Goal: Task Accomplishment & Management: Complete application form

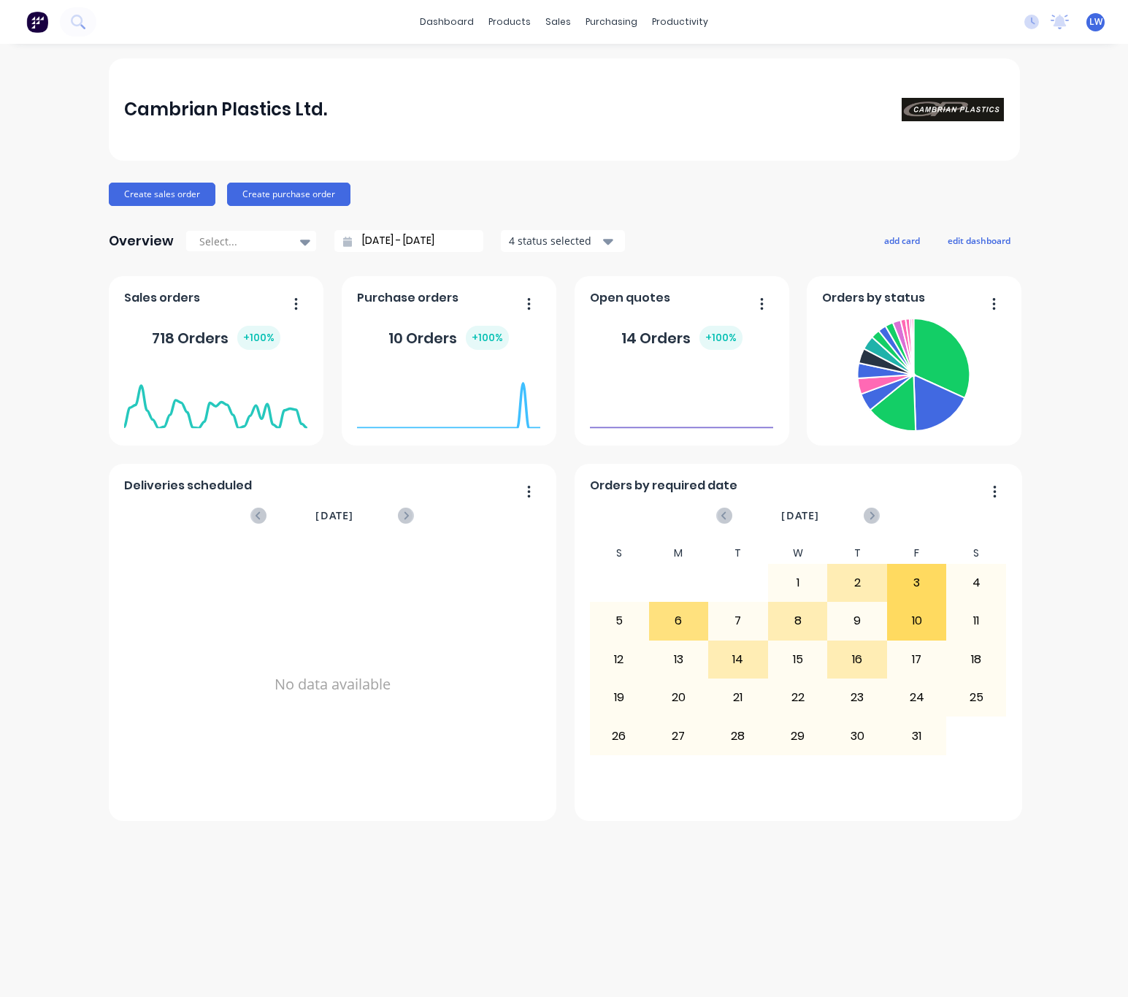
click at [71, 417] on div "Cambrian Plastics Ltd. Create sales order Create purchase order Overview Select…" at bounding box center [564, 520] width 1128 height 924
click at [565, 25] on div "sales" at bounding box center [558, 22] width 40 height 22
click at [612, 69] on div "Sales Orders" at bounding box center [613, 70] width 60 height 13
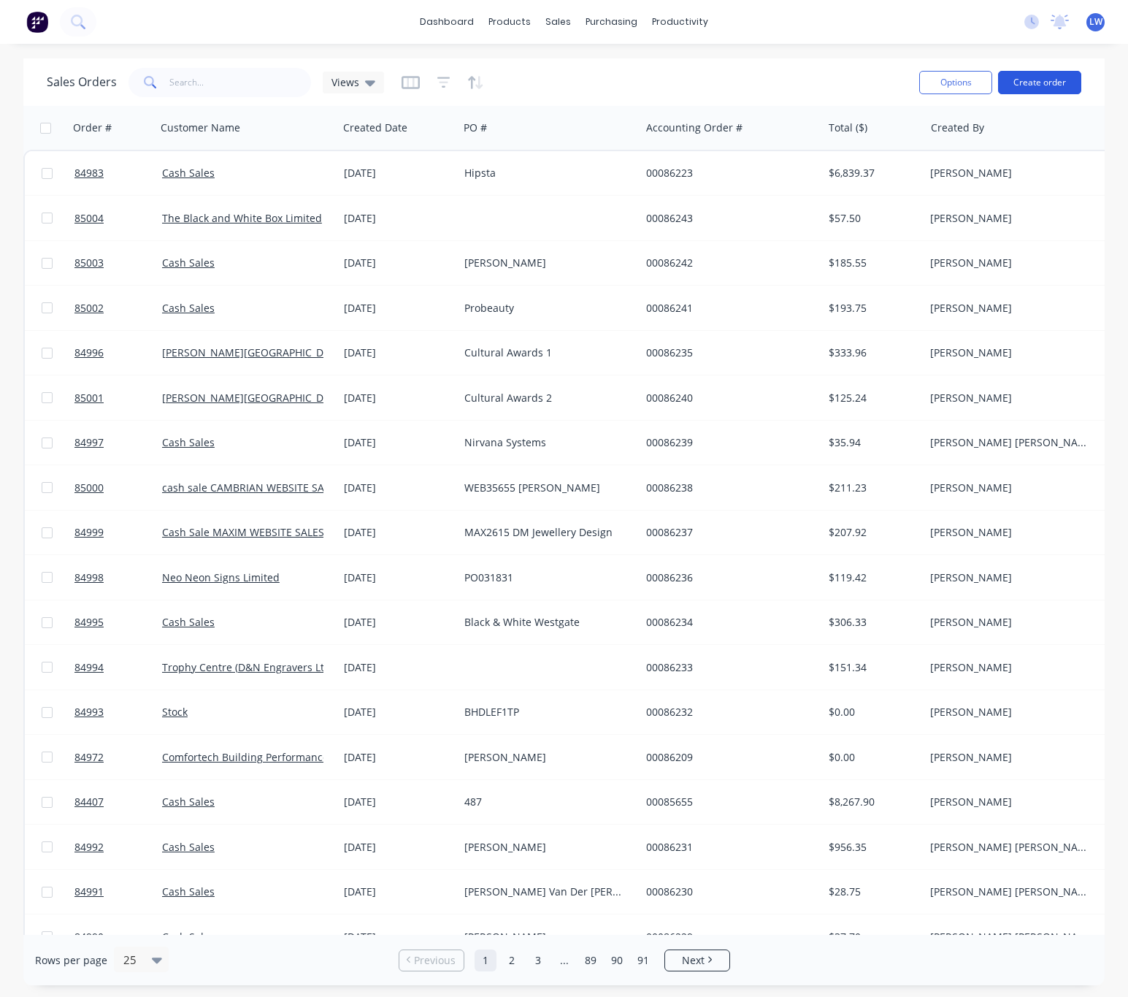
click at [1036, 79] on button "Create order" at bounding box center [1039, 82] width 83 height 23
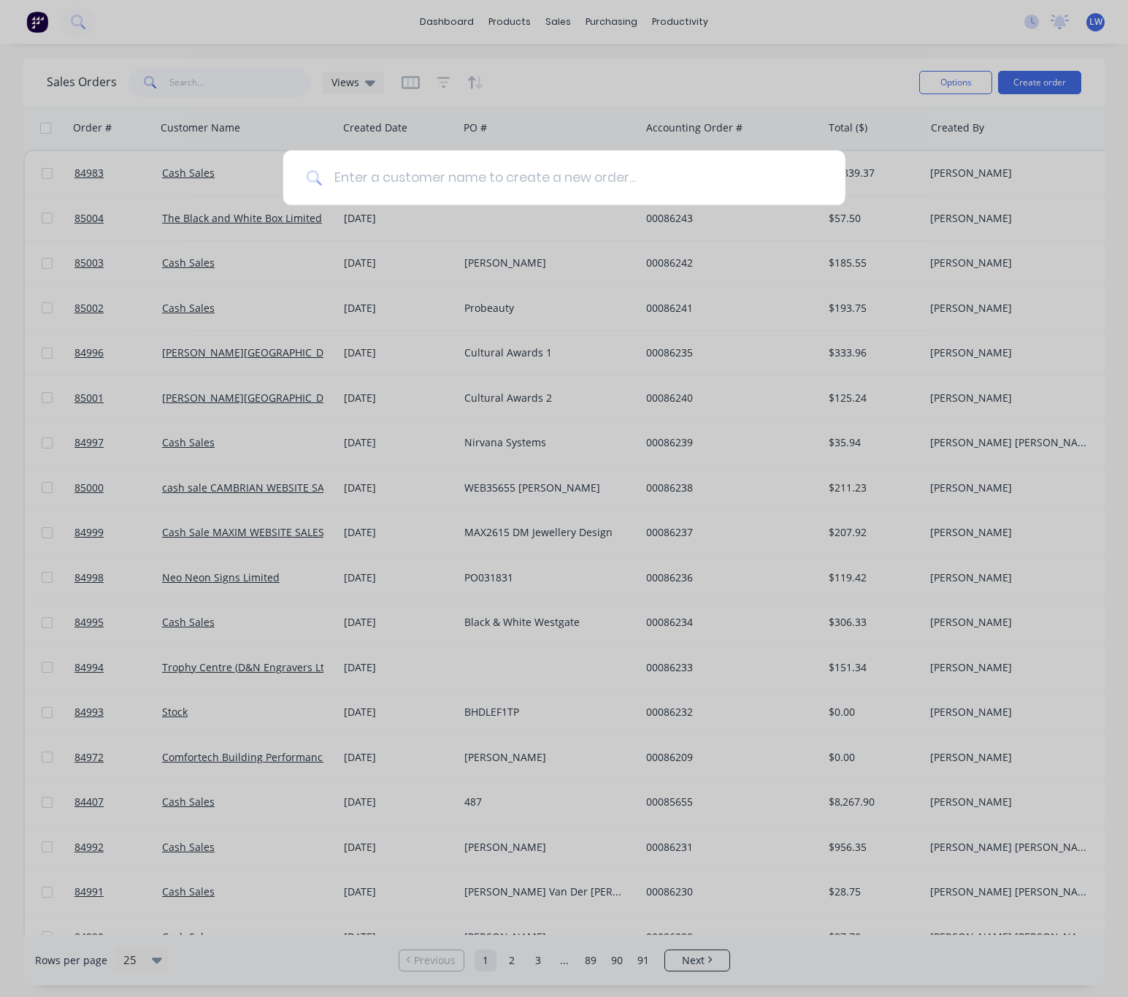
click at [401, 177] on input at bounding box center [572, 177] width 500 height 55
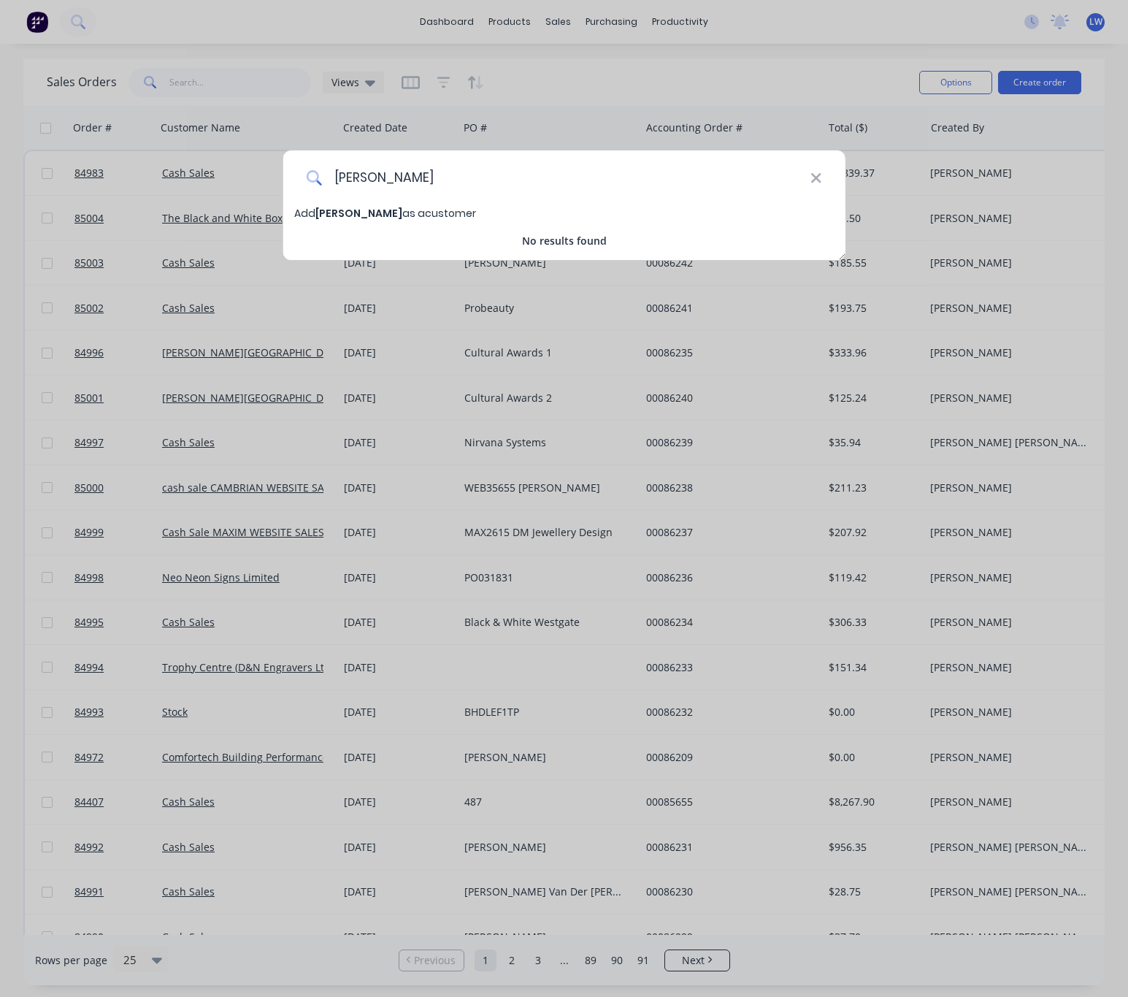
click at [355, 180] on input "casale" at bounding box center [566, 177] width 489 height 55
click at [355, 175] on input "casale" at bounding box center [566, 177] width 489 height 55
click at [362, 180] on input "casale" at bounding box center [566, 177] width 489 height 55
type input "cash sale"
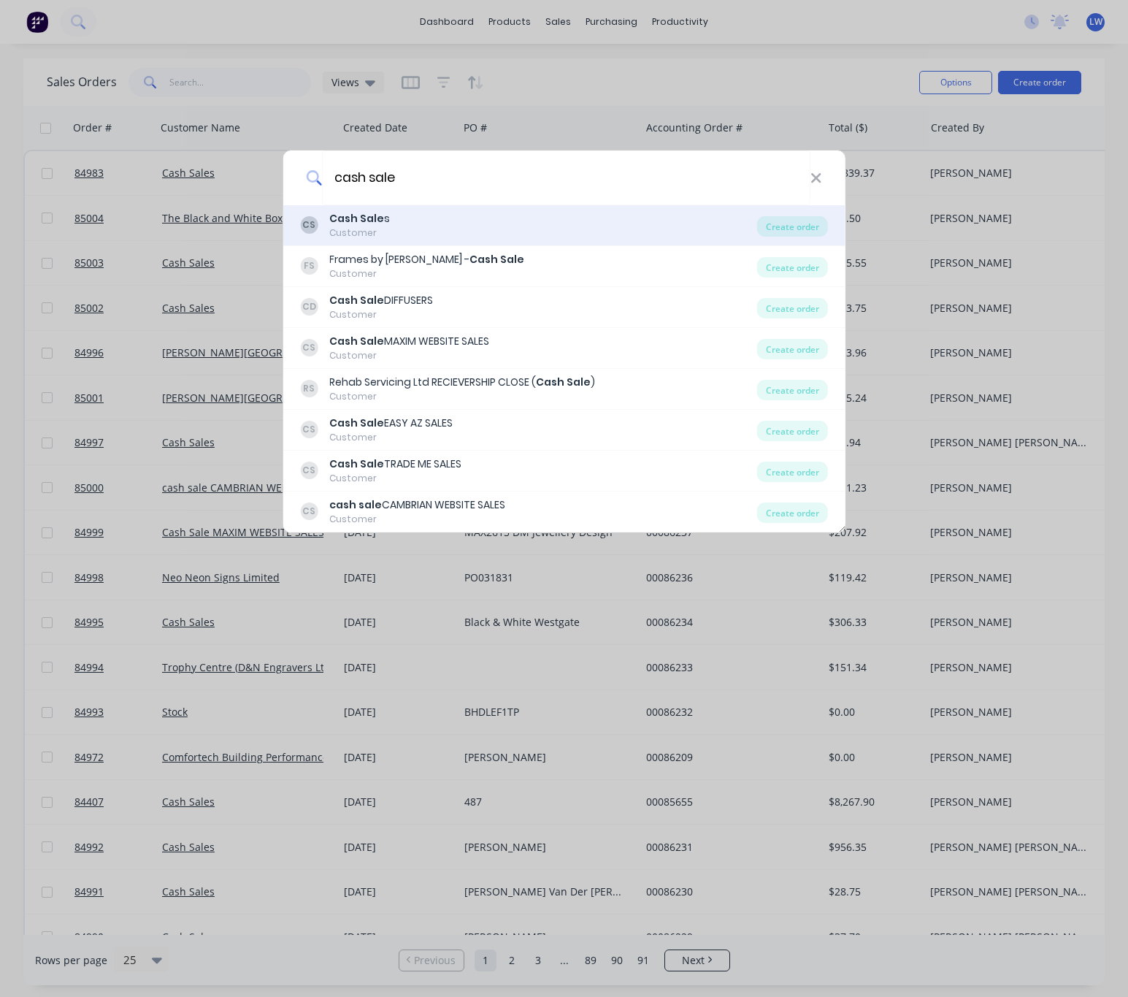
click at [432, 230] on div "CS Cash Sale s Customer" at bounding box center [528, 225] width 457 height 28
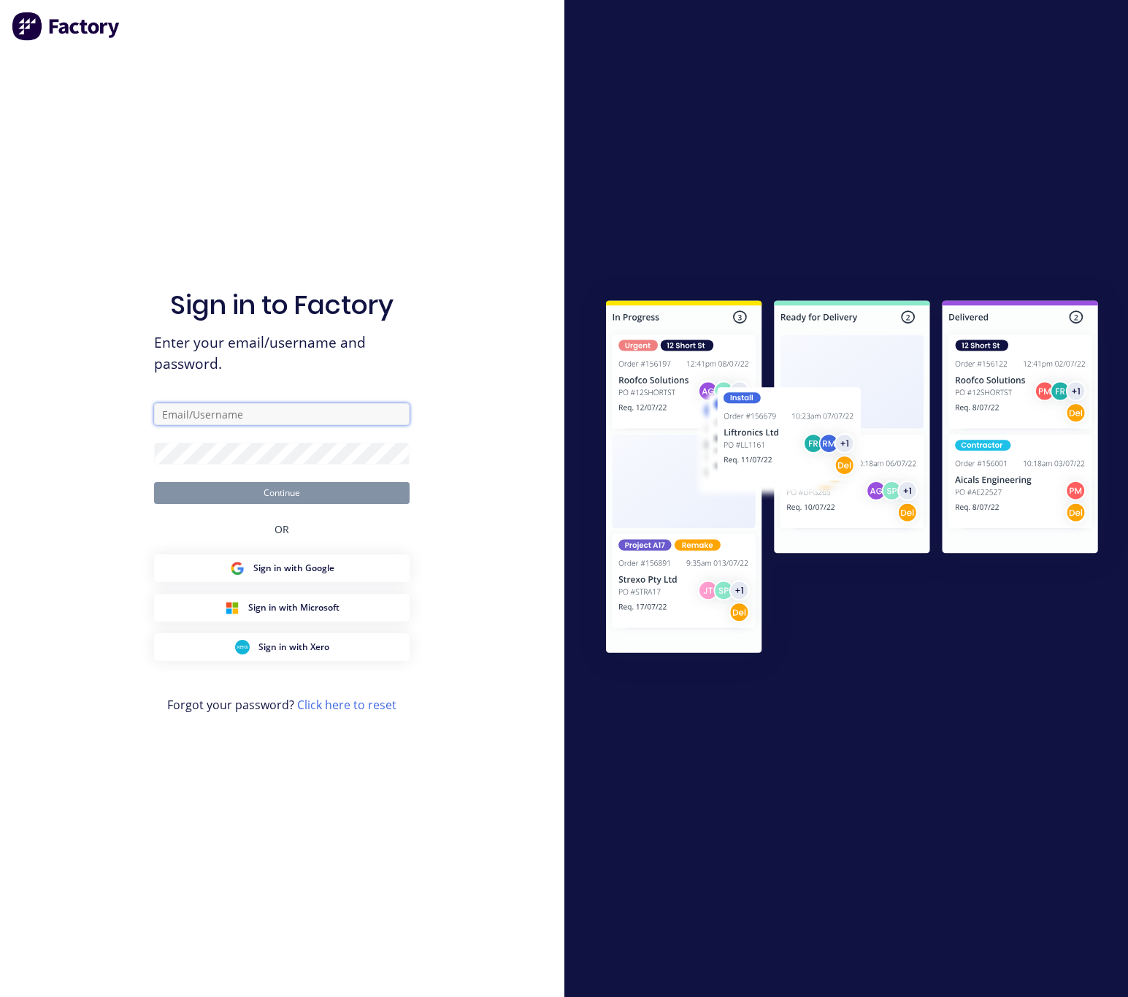
click at [326, 406] on input "text" at bounding box center [282, 414] width 256 height 22
type input "lim@cambrianplastics.co.nz"
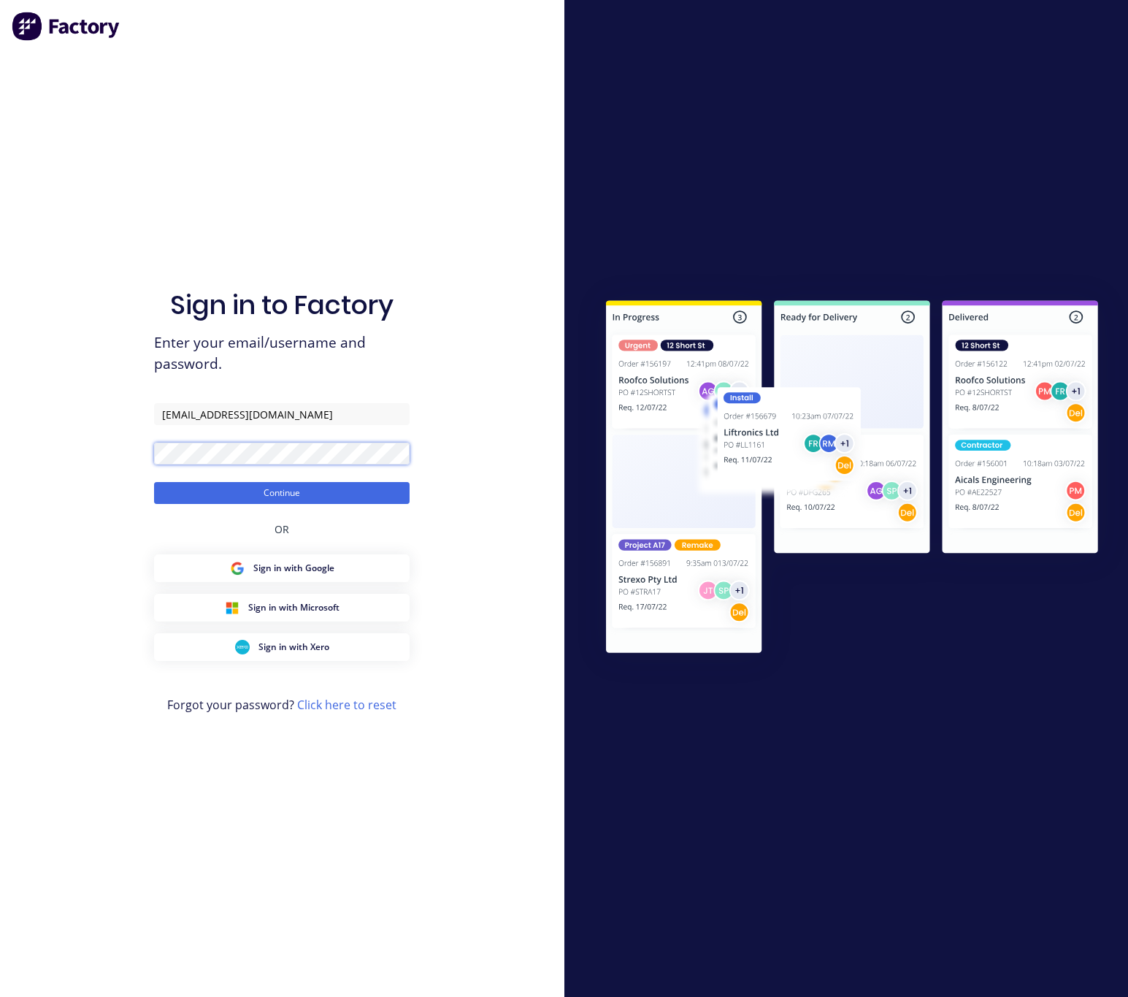
click at [154, 482] on button "Continue" at bounding box center [282, 493] width 256 height 22
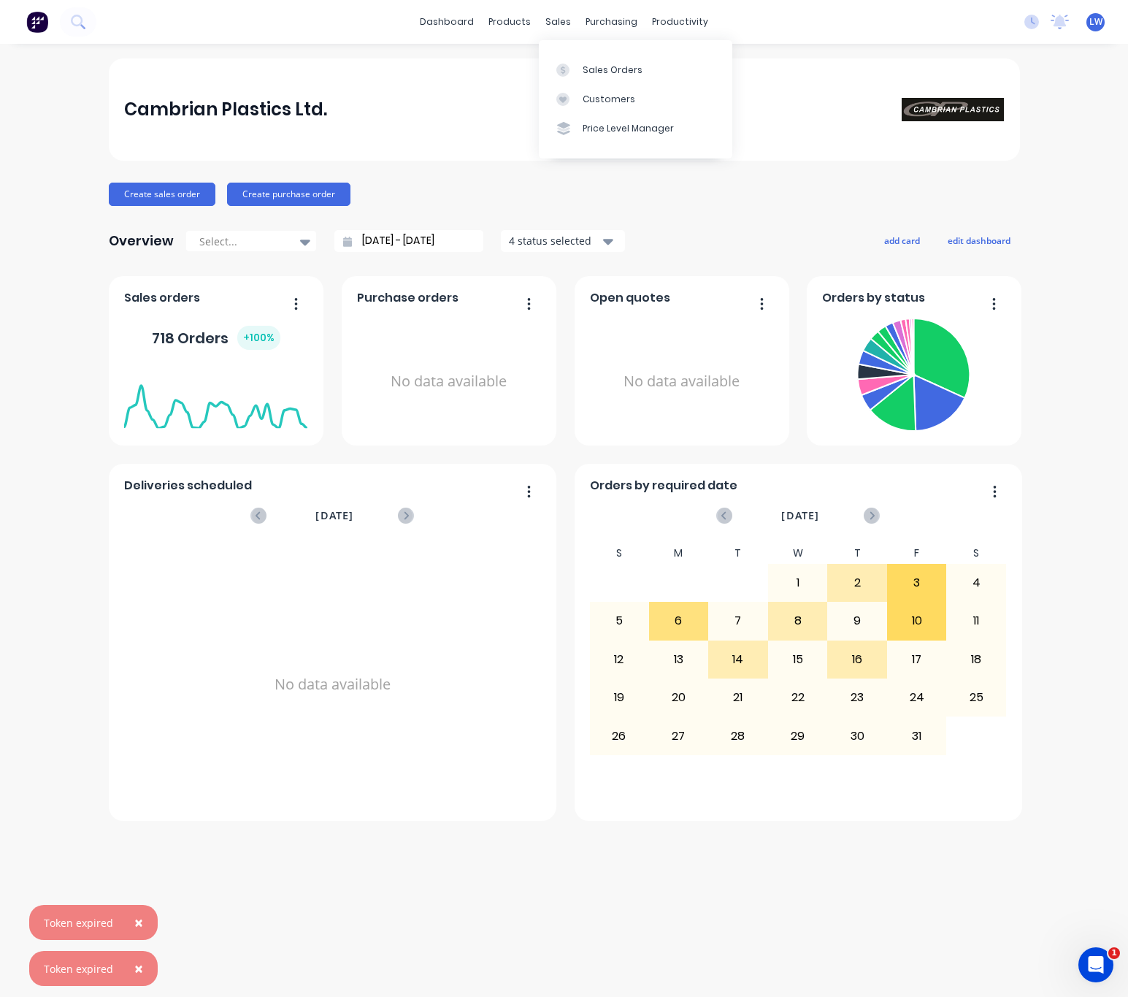
drag, startPoint x: 573, startPoint y: 20, endPoint x: 577, endPoint y: 49, distance: 28.8
click at [572, 20] on div "sales" at bounding box center [558, 22] width 40 height 22
click at [587, 69] on div "Sales Orders" at bounding box center [613, 70] width 60 height 13
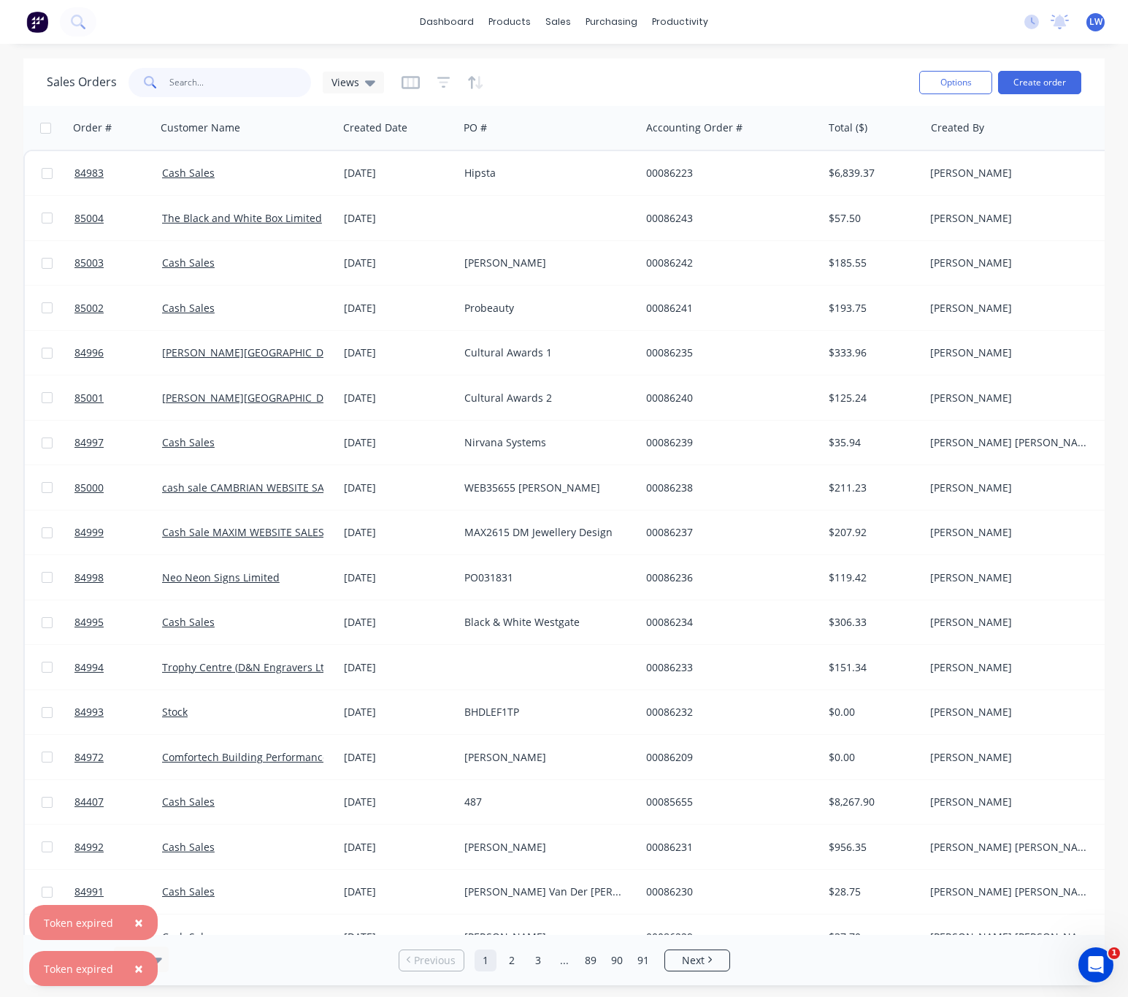
click at [213, 82] on input "text" at bounding box center [240, 82] width 142 height 29
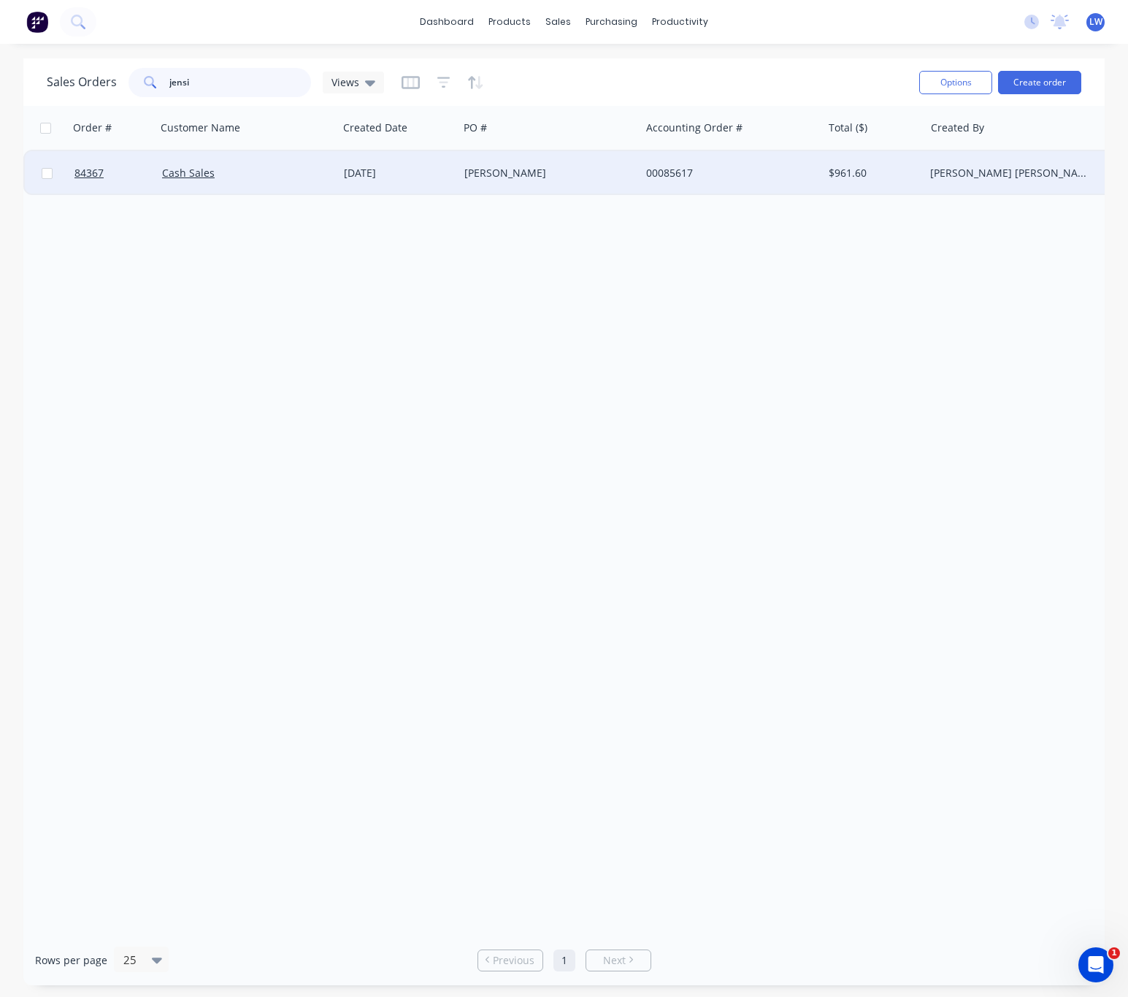
type input "jensi"
click at [378, 172] on div "03 Sep 2025" at bounding box center [398, 173] width 109 height 15
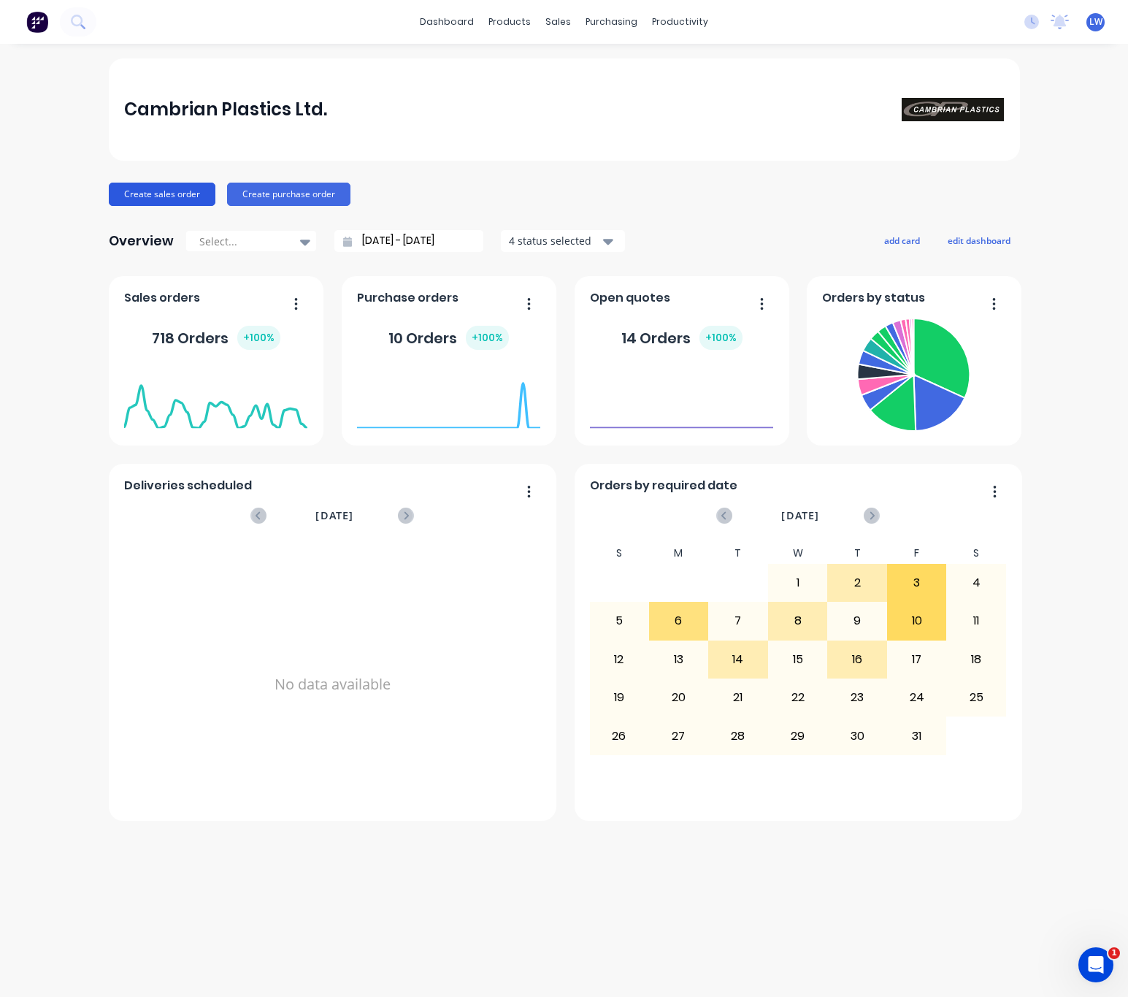
click at [191, 185] on button "Create sales order" at bounding box center [162, 194] width 107 height 23
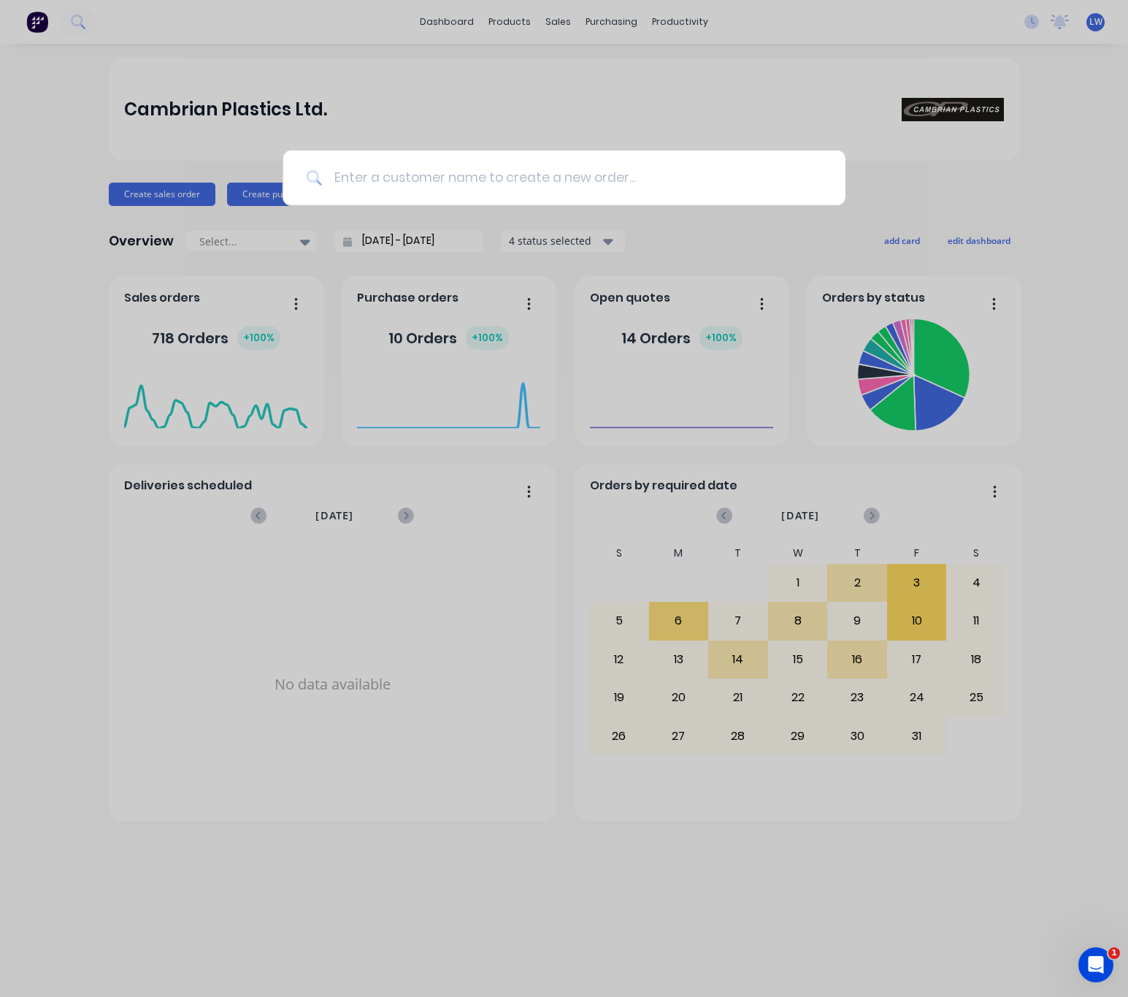
click at [395, 182] on input at bounding box center [572, 177] width 500 height 55
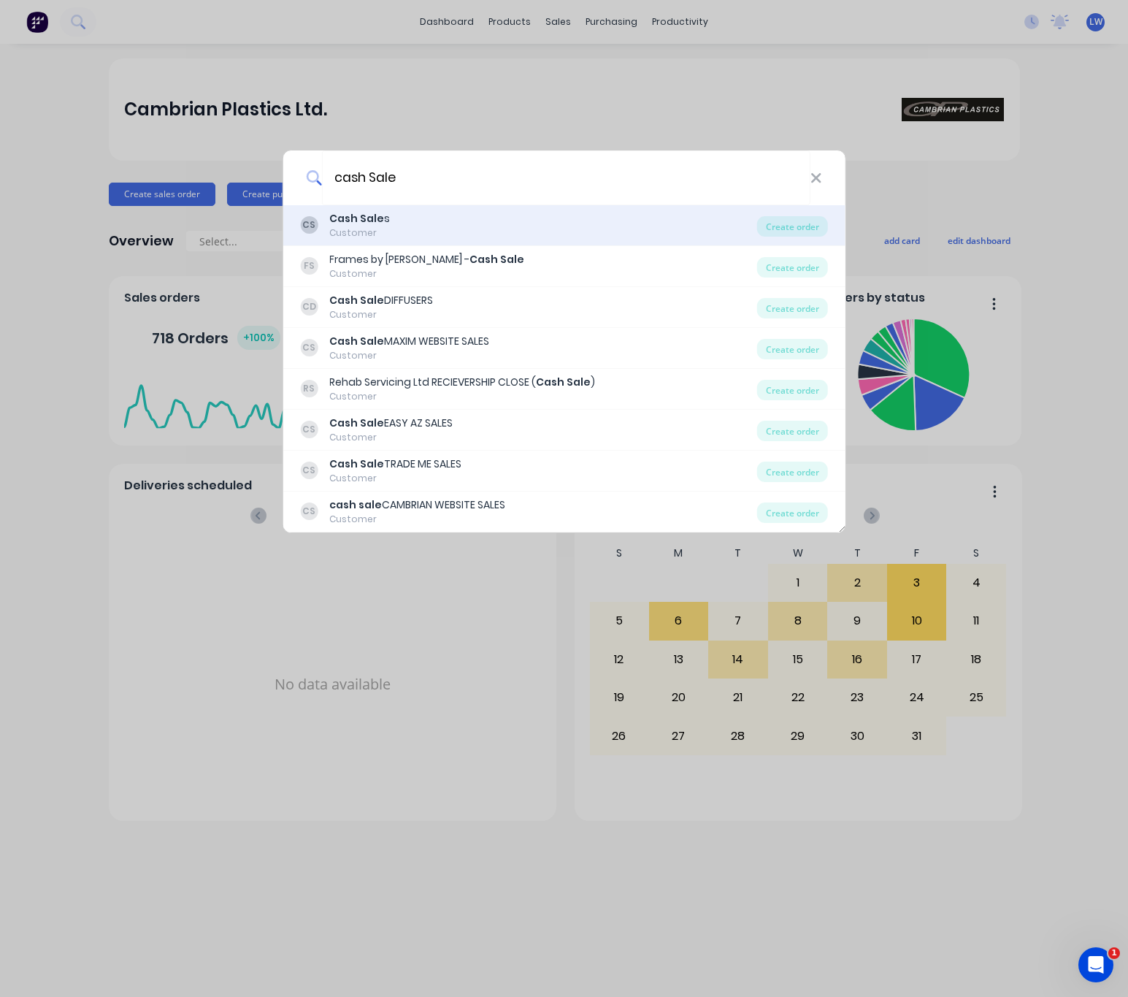
type input "cash Sale"
click at [454, 237] on div "CS Cash Sale s Customer" at bounding box center [528, 225] width 457 height 28
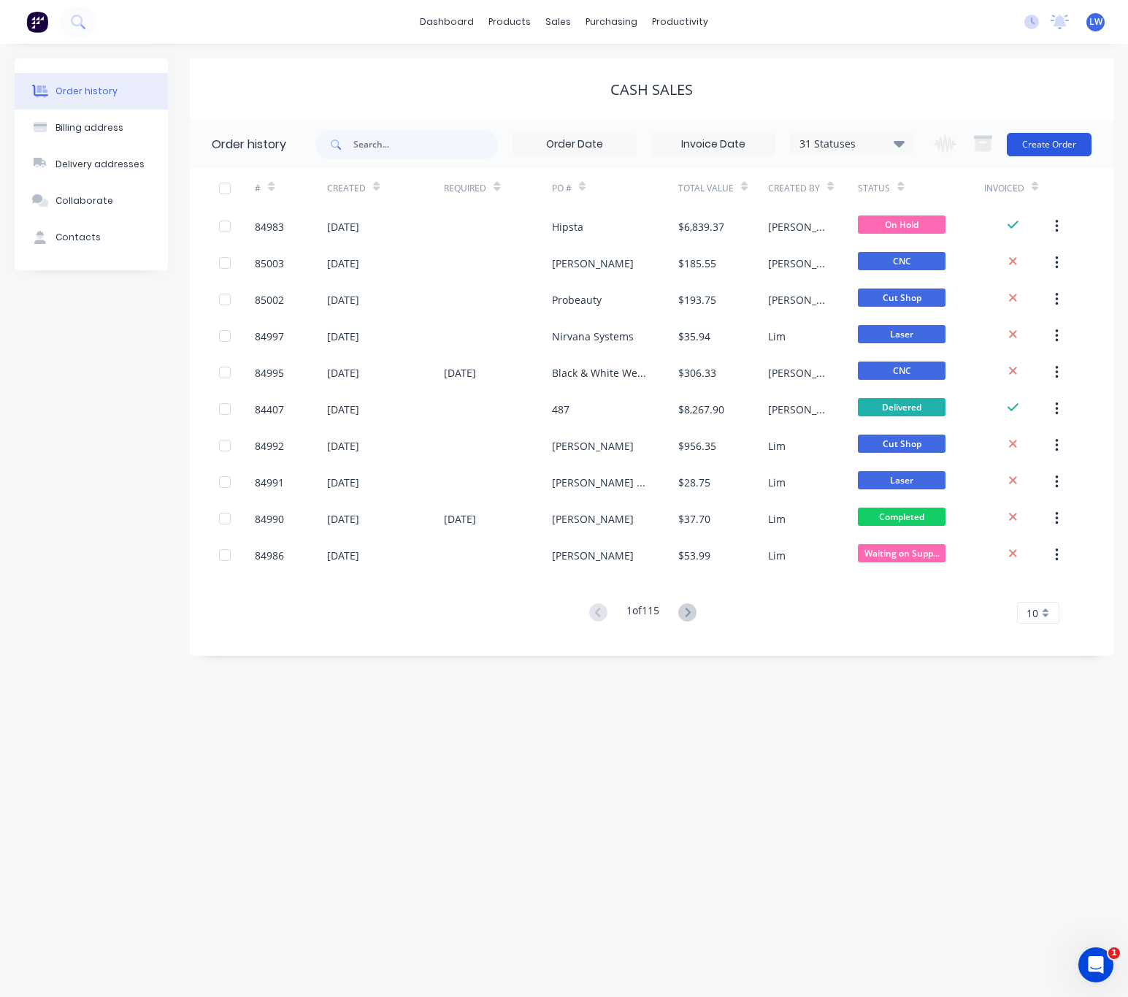
click at [1068, 143] on button "Create Order" at bounding box center [1049, 144] width 85 height 23
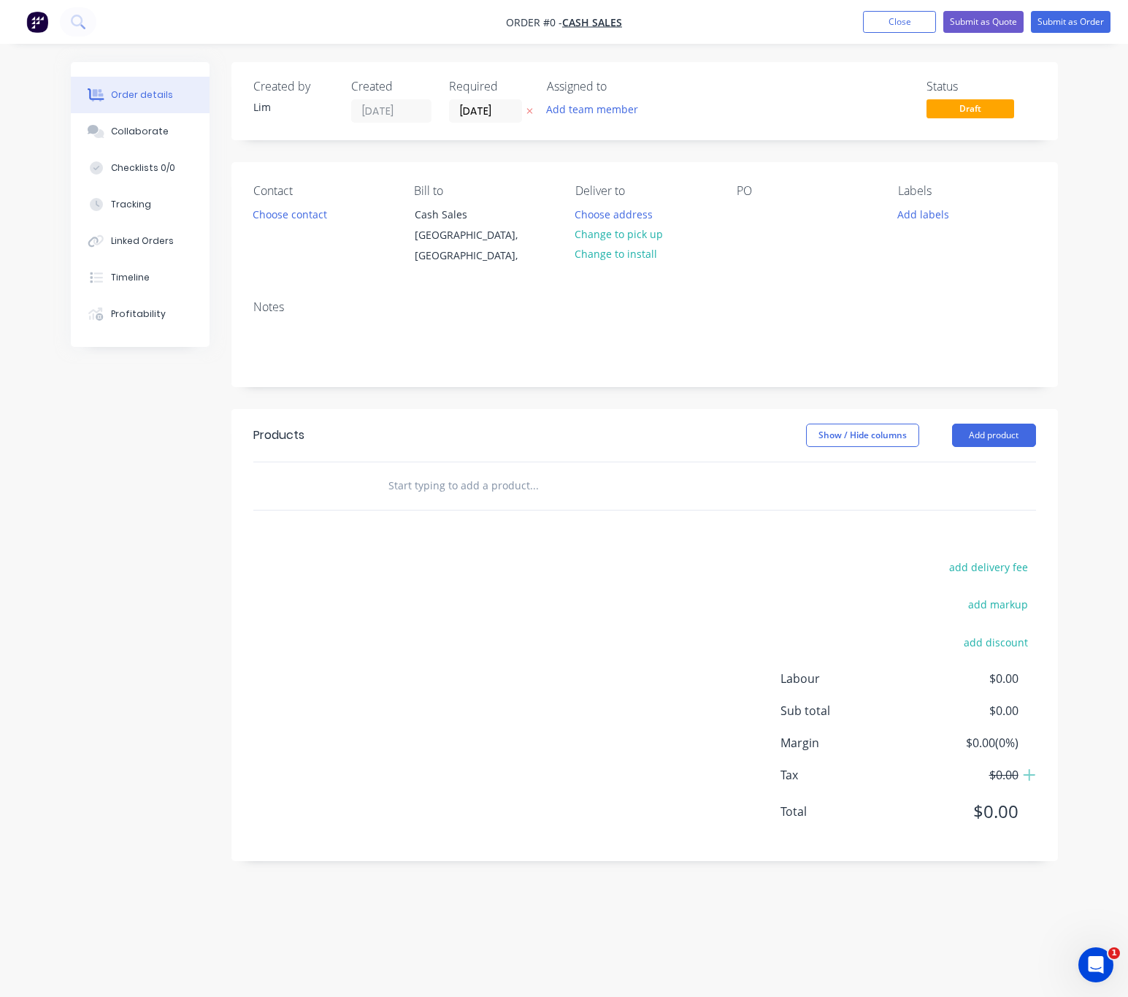
click at [524, 112] on button "button" at bounding box center [529, 111] width 15 height 17
click at [294, 199] on div "Contact Choose contact" at bounding box center [322, 225] width 138 height 83
click at [296, 219] on button "Choose contact" at bounding box center [290, 214] width 90 height 20
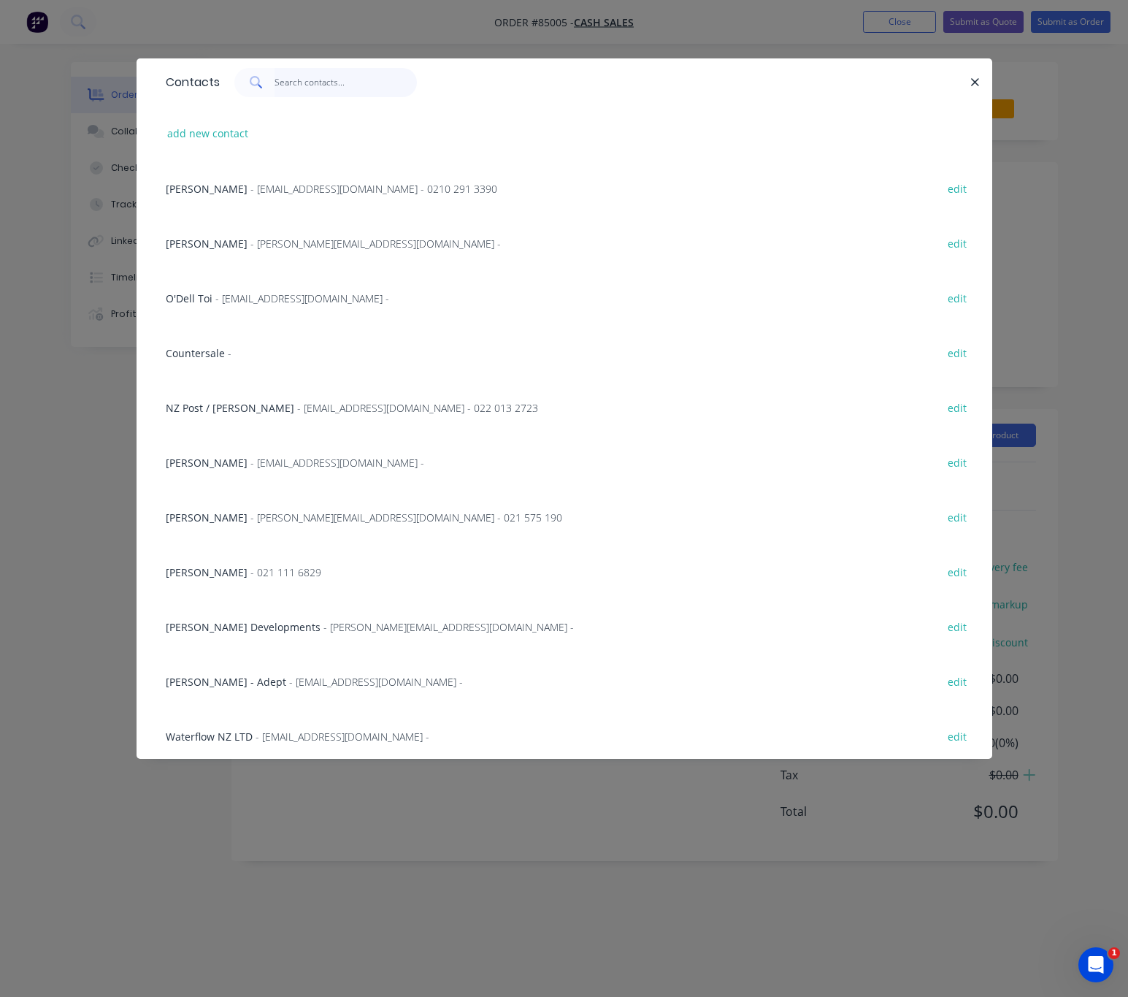
click at [291, 74] on input "text" at bounding box center [346, 82] width 142 height 29
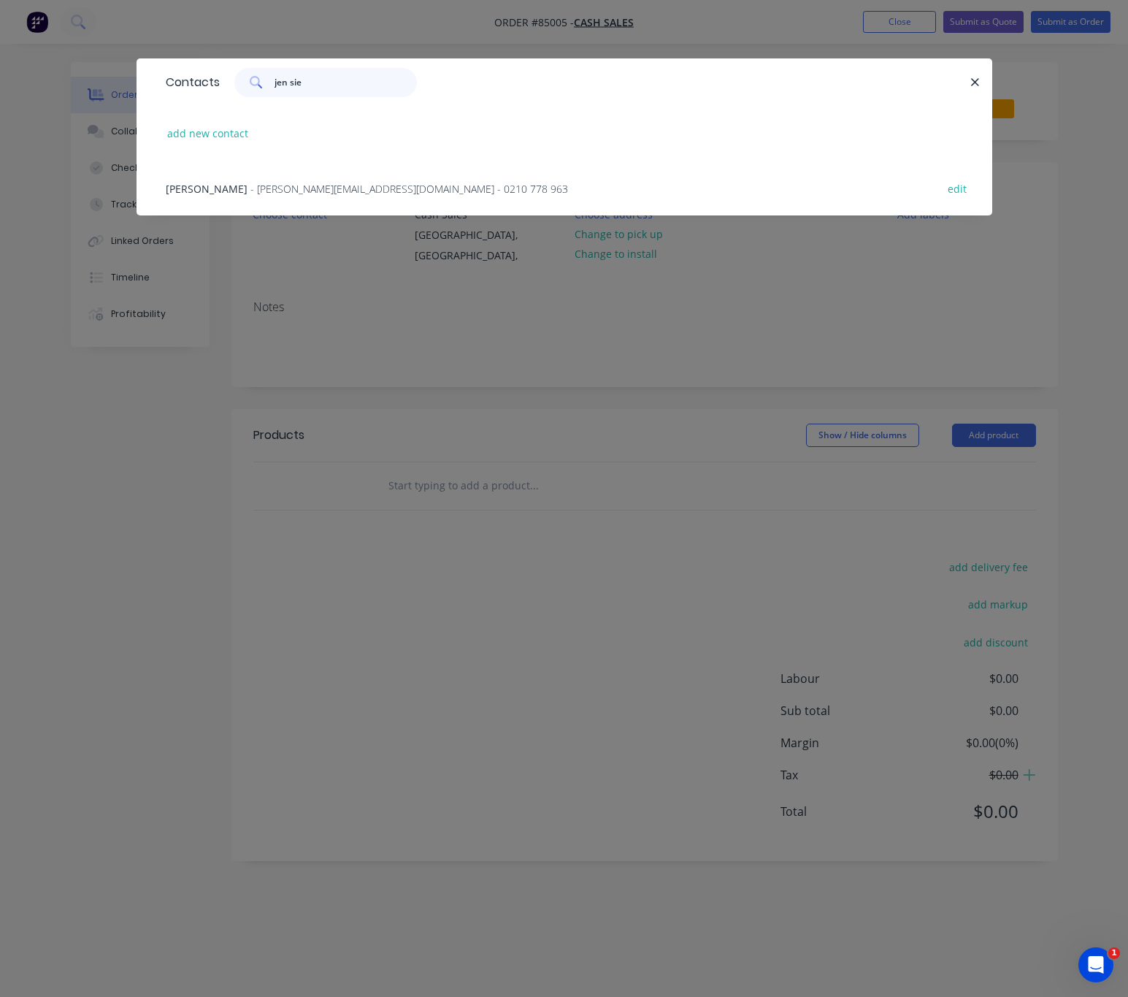
type input "jen sie"
click at [297, 189] on span "- [PERSON_NAME][EMAIL_ADDRESS][DOMAIN_NAME] - 0210 778 963" at bounding box center [410, 189] width 318 height 14
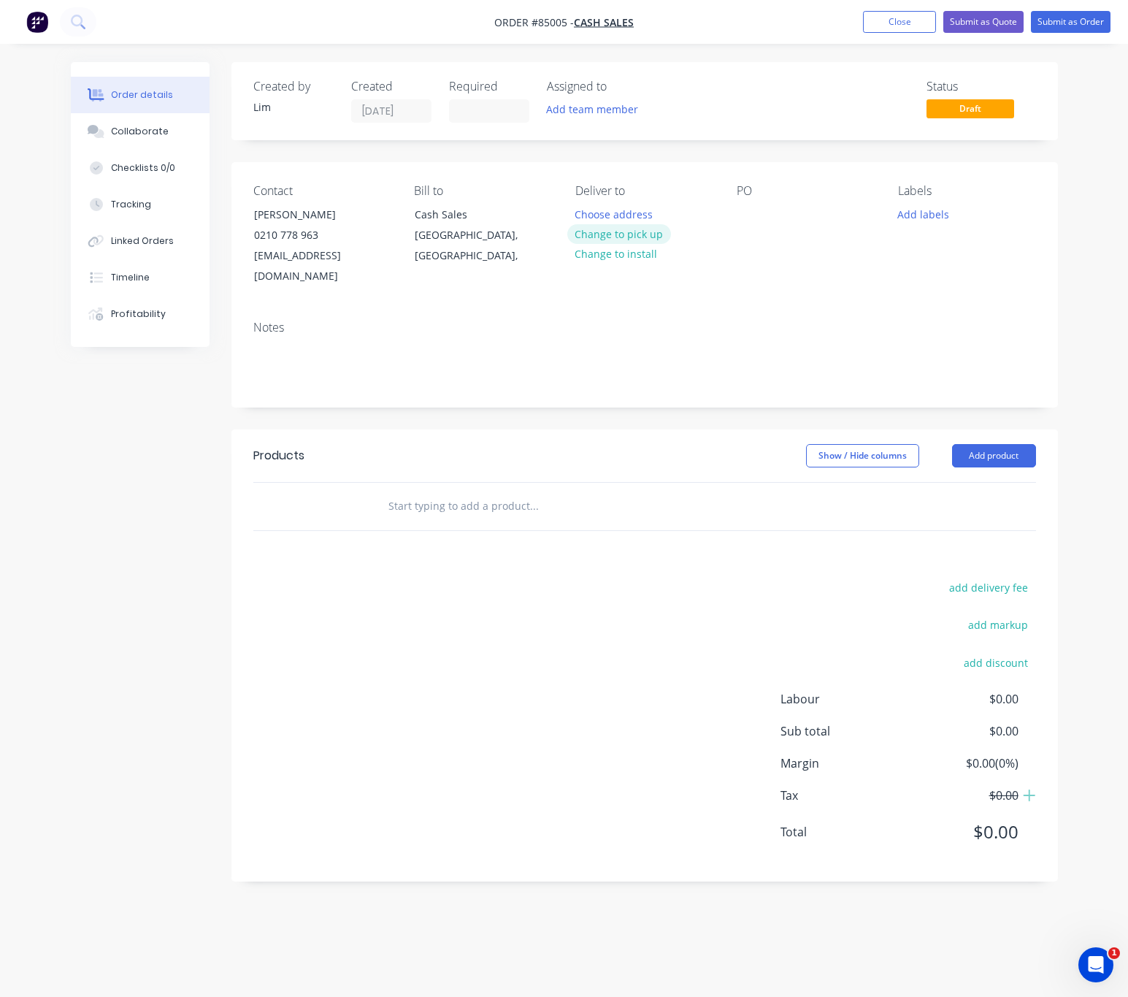
click at [625, 234] on button "Change to pick up" at bounding box center [619, 234] width 104 height 20
click at [752, 211] on div at bounding box center [748, 214] width 23 height 21
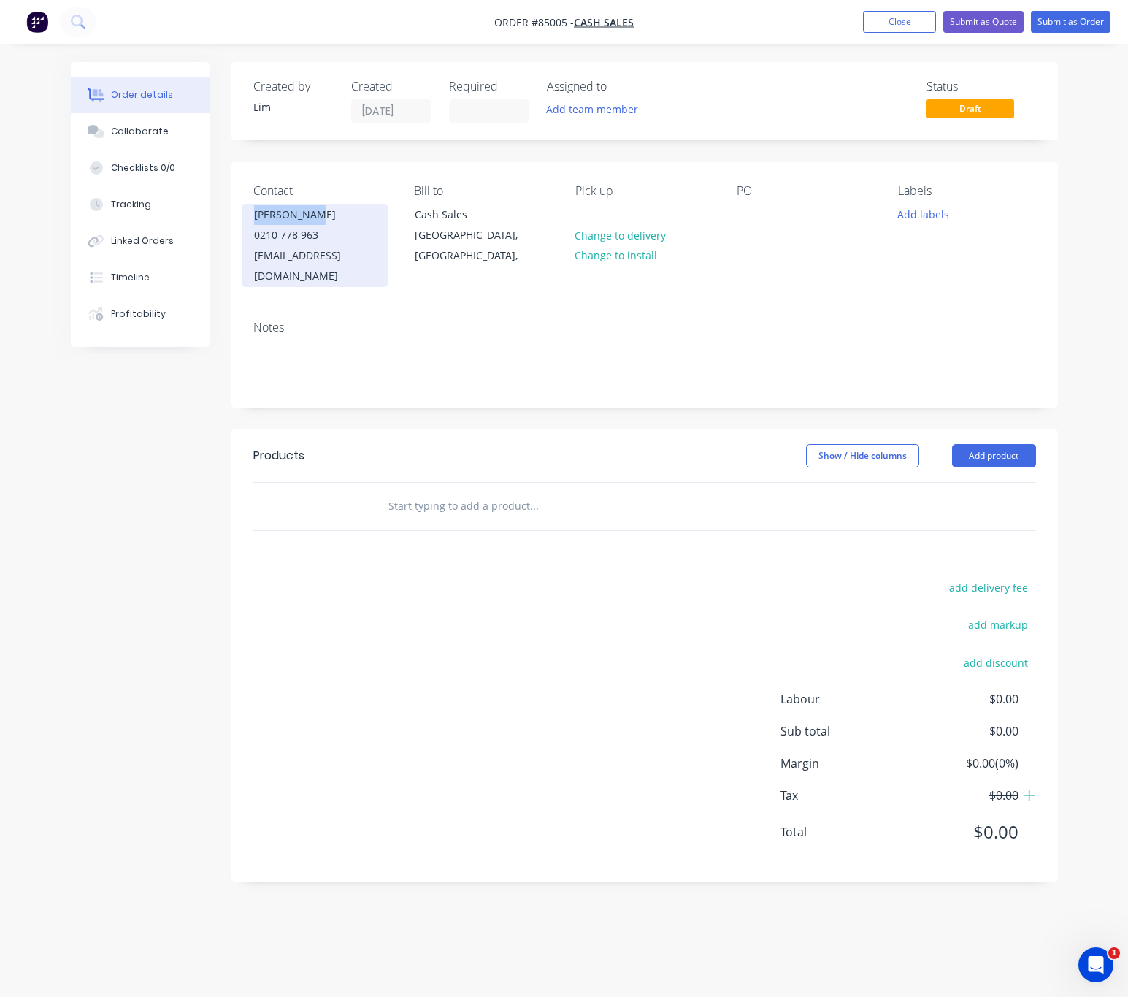
drag, startPoint x: 251, startPoint y: 218, endPoint x: 312, endPoint y: 217, distance: 61.4
click at [312, 217] on div "[PERSON_NAME] 0210 778 963 [EMAIL_ADDRESS][DOMAIN_NAME]" at bounding box center [315, 245] width 146 height 83
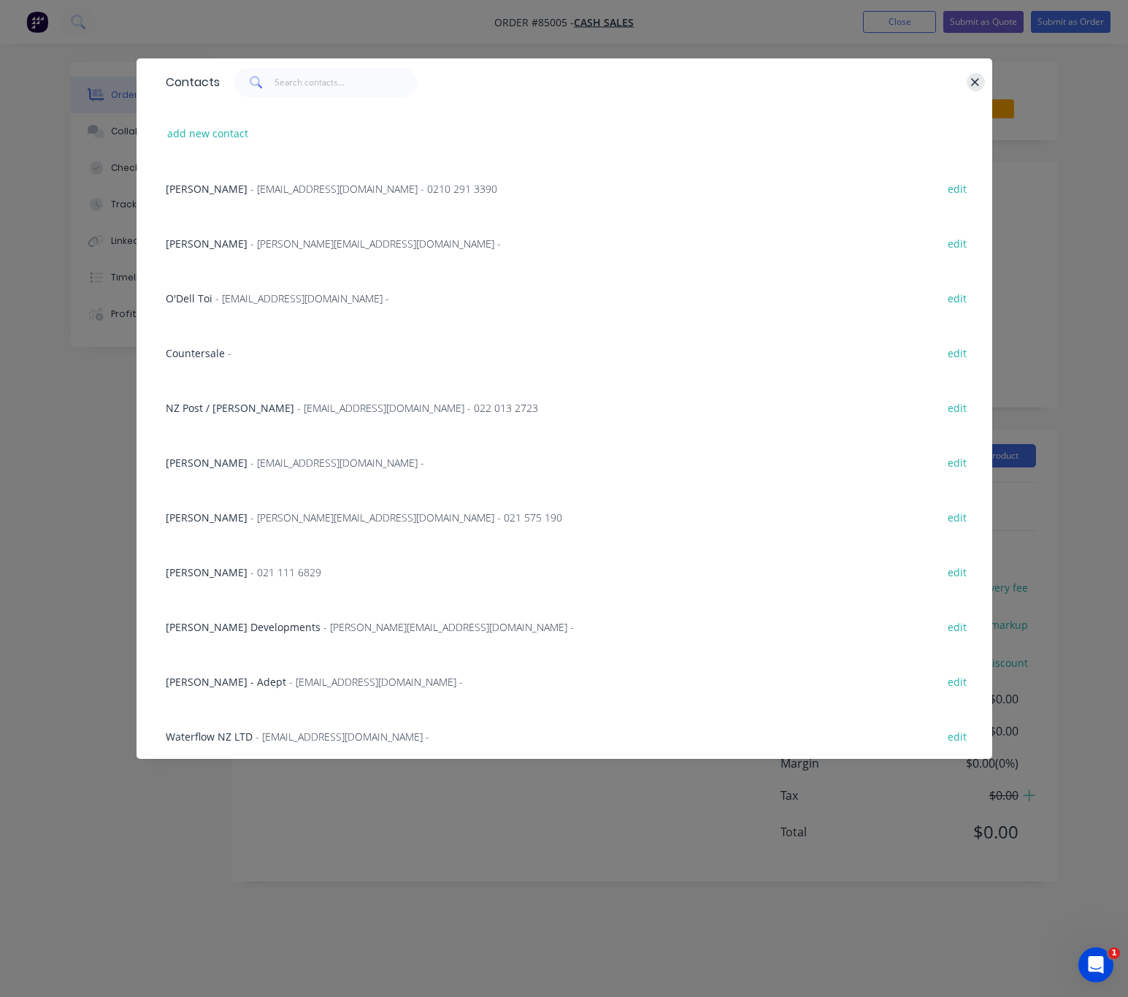
click at [971, 84] on icon "button" at bounding box center [975, 82] width 9 height 13
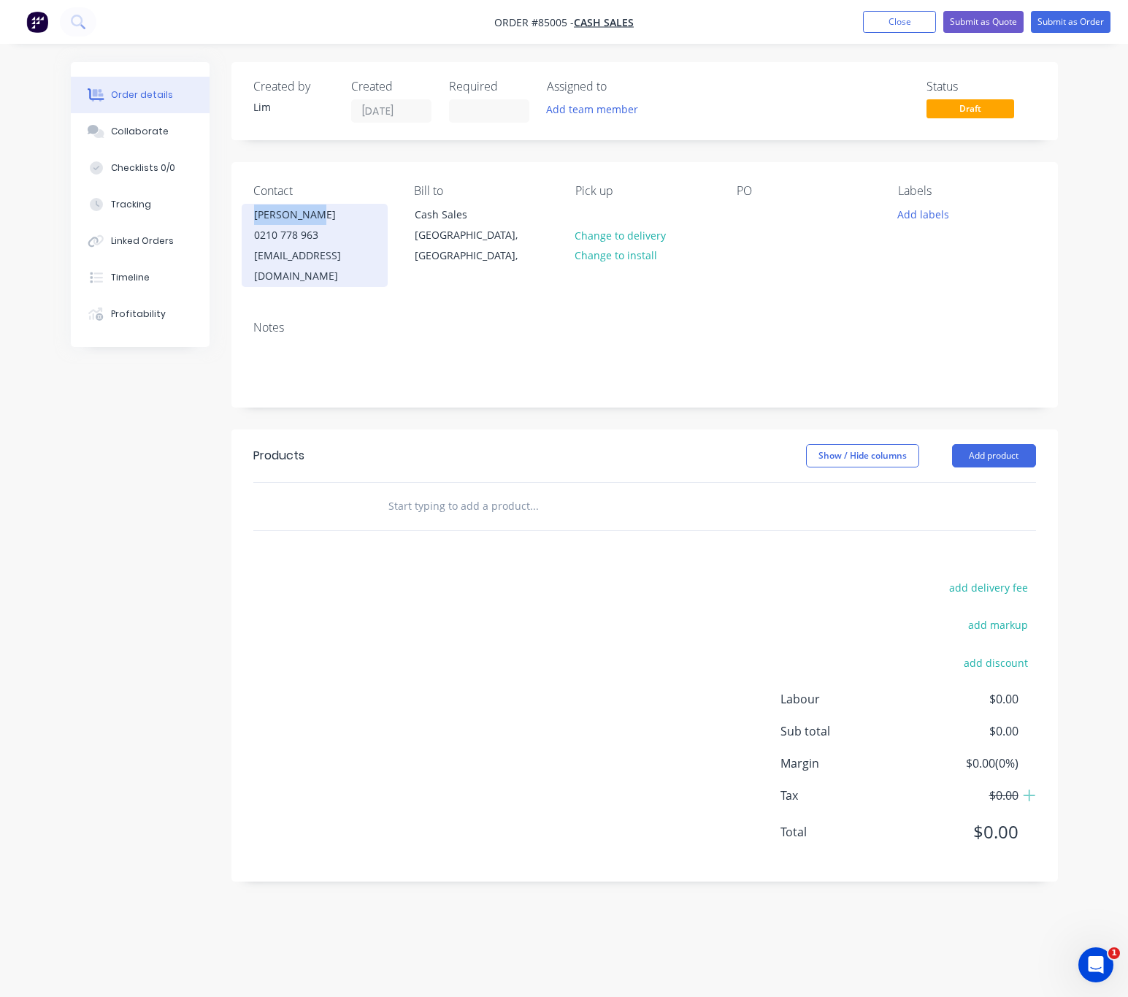
copy div "[PERSON_NAME]"
click at [750, 217] on div at bounding box center [748, 214] width 23 height 21
paste div
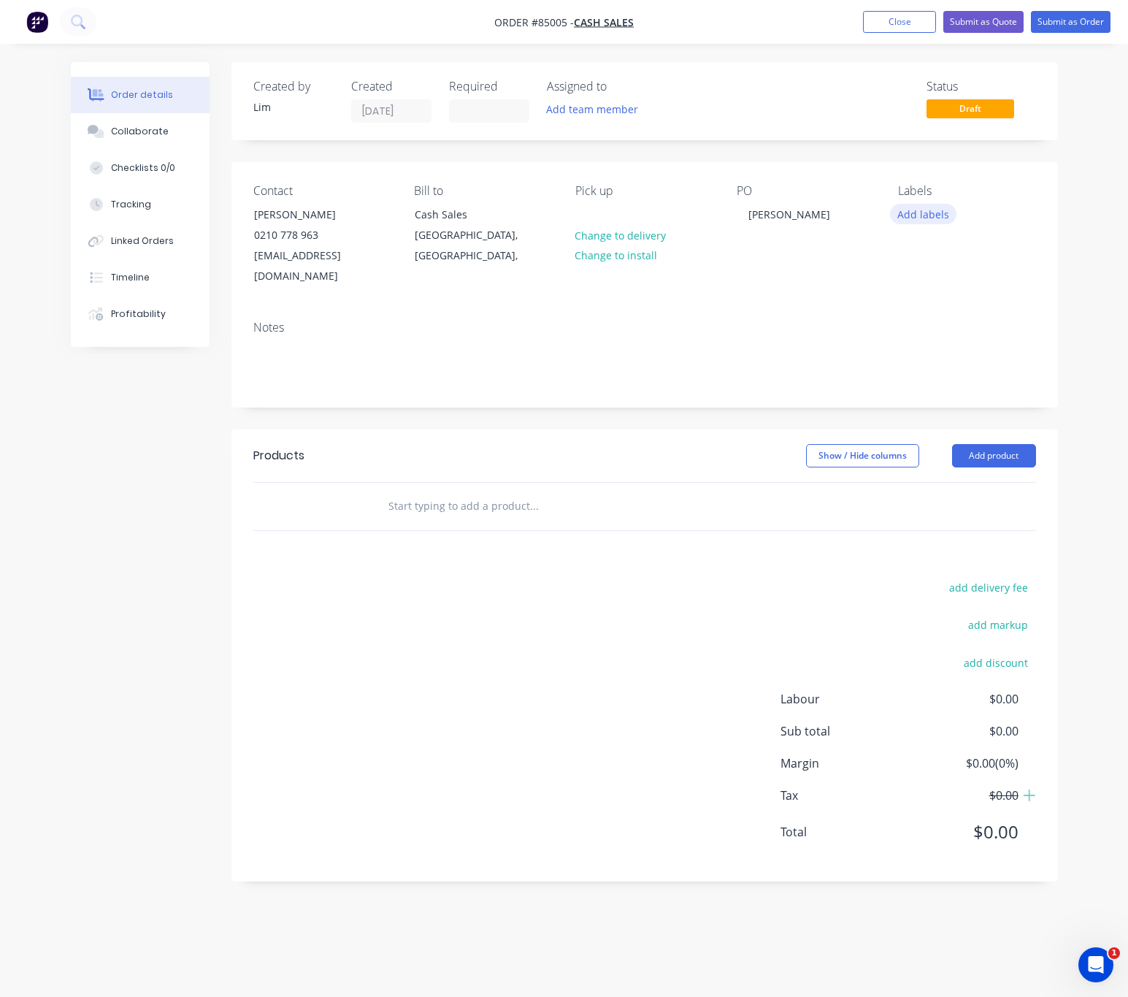
click at [932, 221] on button "Add labels" at bounding box center [923, 214] width 67 height 20
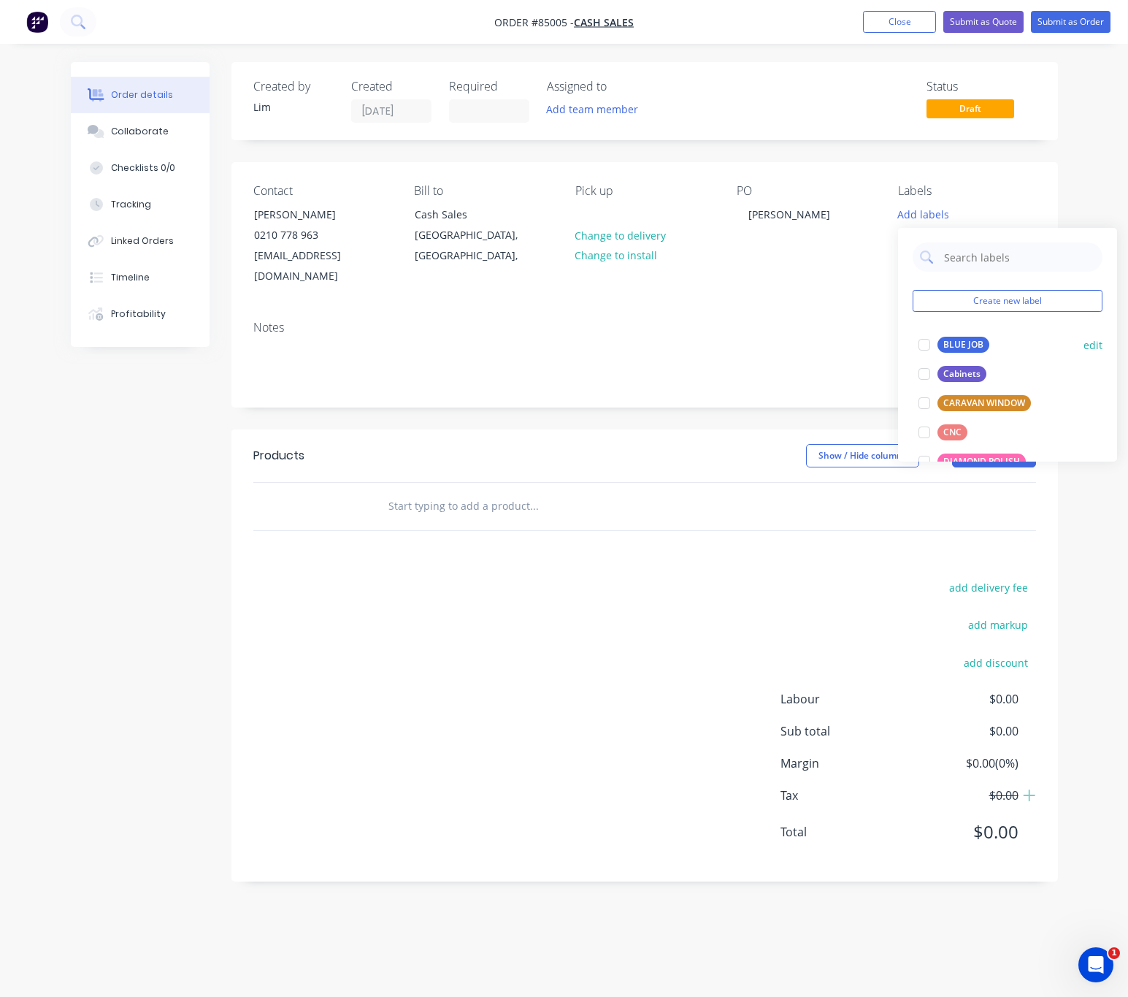
click at [975, 347] on div "BLUE JOB" at bounding box center [964, 345] width 52 height 16
drag, startPoint x: 600, startPoint y: 540, endPoint x: 594, endPoint y: 522, distance: 18.7
click at [599, 540] on div "Products Show / Hide columns Add product add delivery fee add markup add discou…" at bounding box center [645, 655] width 827 height 452
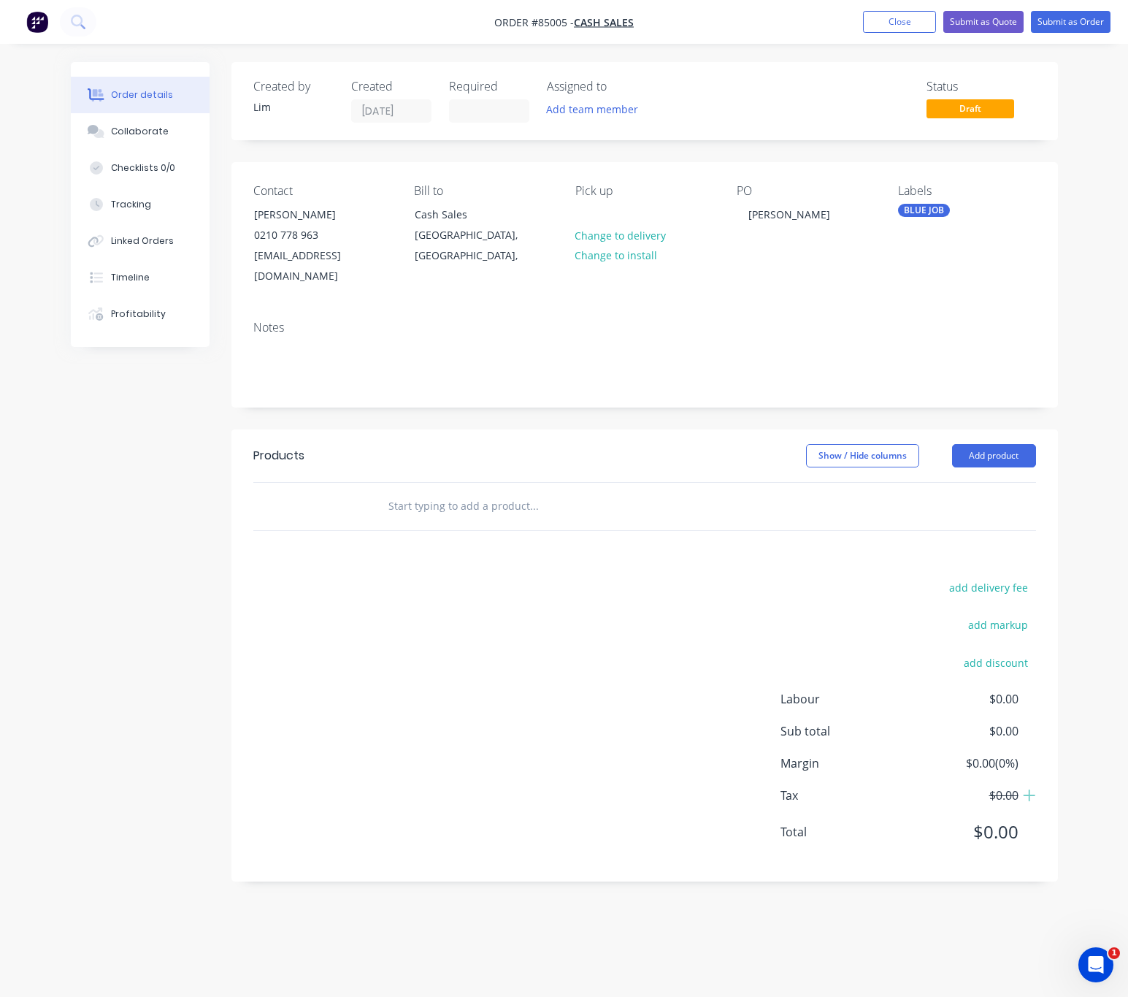
click at [508, 494] on input "text" at bounding box center [534, 506] width 292 height 29
